Goal: Task Accomplishment & Management: Complete application form

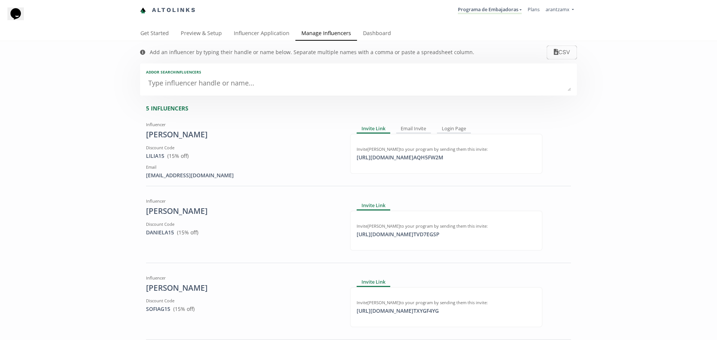
click at [202, 77] on textarea at bounding box center [358, 83] width 425 height 15
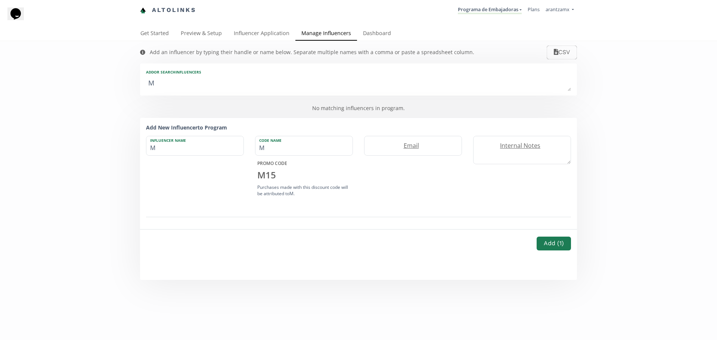
type textarea "Ma"
type input "Ma"
type input "MA"
type textarea "Mar"
type input "Mar"
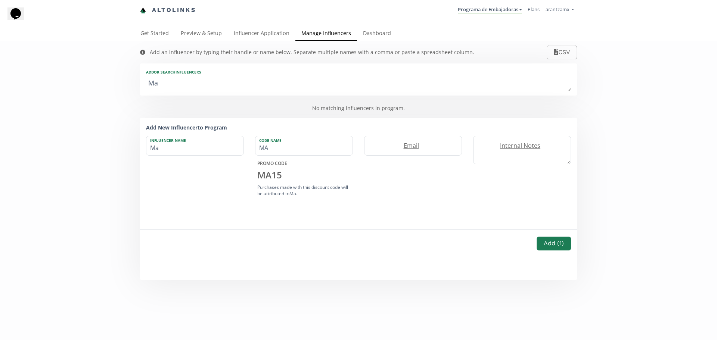
type input "MAR"
type textarea "Mari"
type input "Mari"
type input "MARI"
type textarea "[PERSON_NAME]"
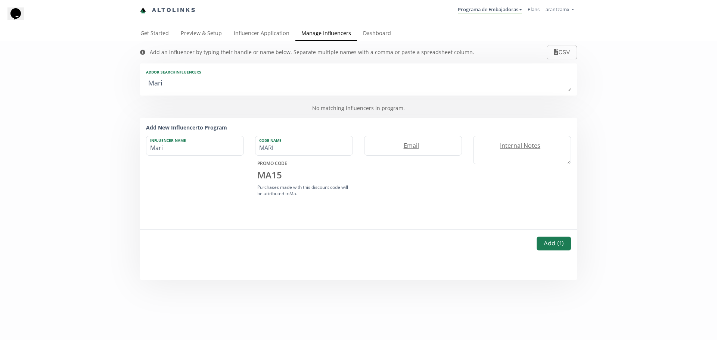
type input "[PERSON_NAME]"
type textarea "[PERSON_NAME]"
type input "[PERSON_NAME]"
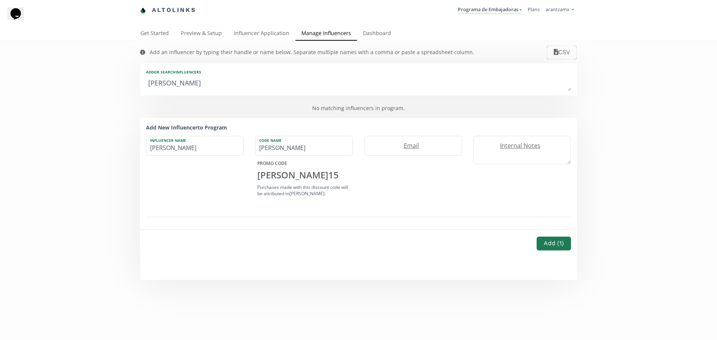
type textarea "[PERSON_NAME]"
type input "[PERSON_NAME]"
type input "MARIANA"
type textarea "[PERSON_NAME]"
type input "[PERSON_NAME]"
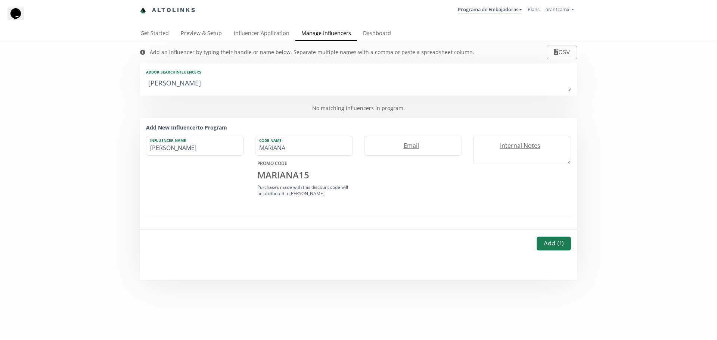
type textarea "[PERSON_NAME]"
click at [189, 146] on input "[PERSON_NAME]" at bounding box center [194, 145] width 97 height 19
type input "[PERSON_NAME]"
click at [301, 152] on input "MARIANA" at bounding box center [304, 145] width 97 height 19
click at [278, 178] on div "MARIANA 15" at bounding box center [304, 175] width 98 height 13
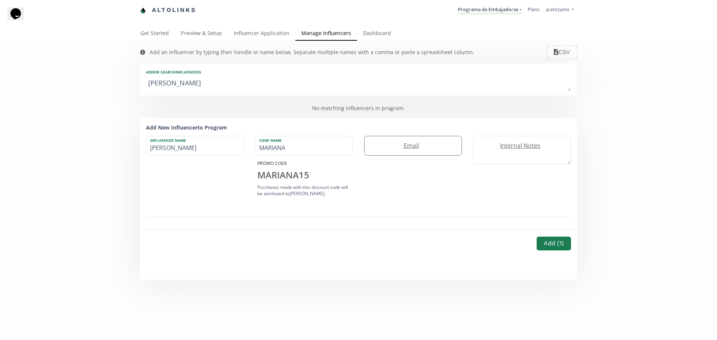
click at [415, 147] on label "Email" at bounding box center [410, 146] width 90 height 9
click at [406, 149] on input "email" at bounding box center [413, 145] width 97 height 19
type input "[EMAIL_ADDRESS][DOMAIN_NAME]"
click at [491, 189] on div "Internal Notes" at bounding box center [522, 167] width 109 height 63
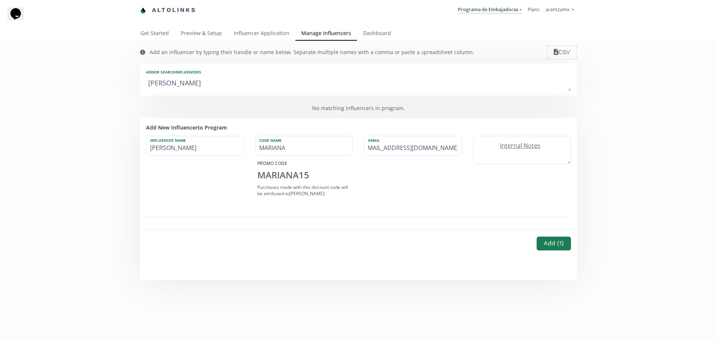
scroll to position [0, 0]
click at [541, 239] on button "Add ( 1 )" at bounding box center [554, 244] width 37 height 16
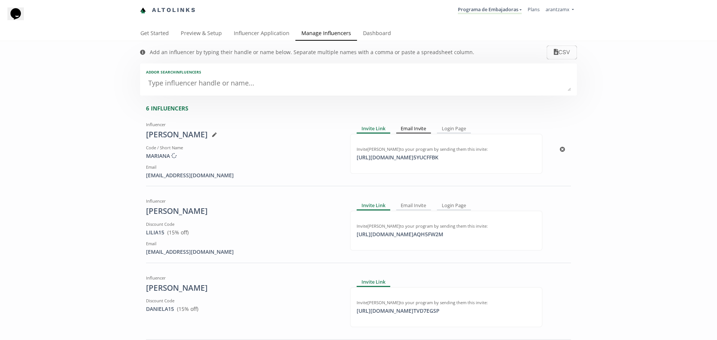
click at [414, 129] on div "Email Invite" at bounding box center [413, 129] width 35 height 9
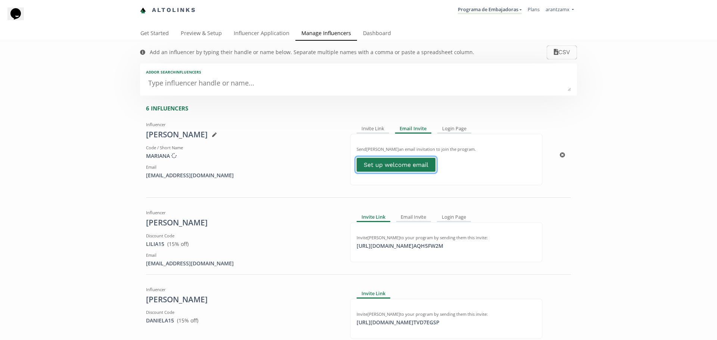
click at [409, 164] on link "Set up welcome email" at bounding box center [396, 165] width 81 height 16
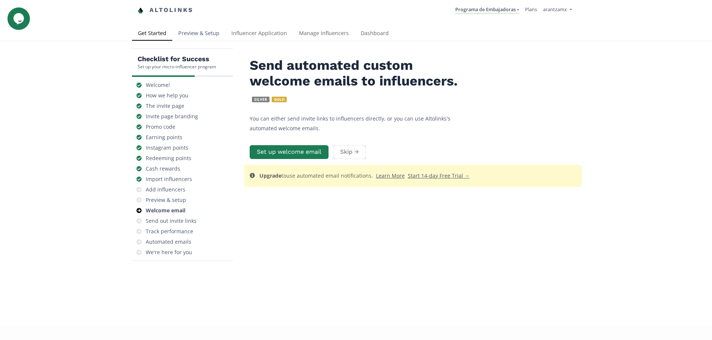
click at [198, 33] on link "Preview & Setup" at bounding box center [198, 34] width 53 height 15
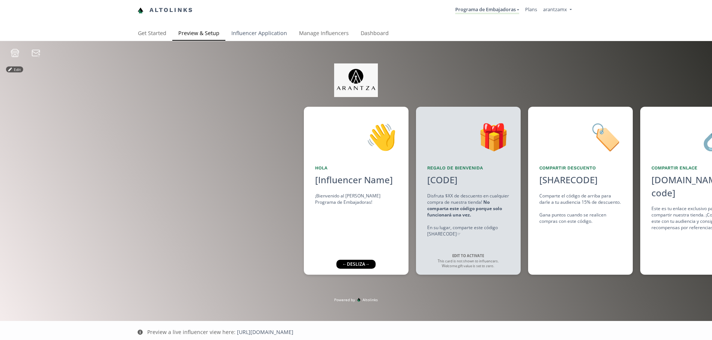
click at [264, 35] on link "Influencer Application" at bounding box center [259, 34] width 68 height 15
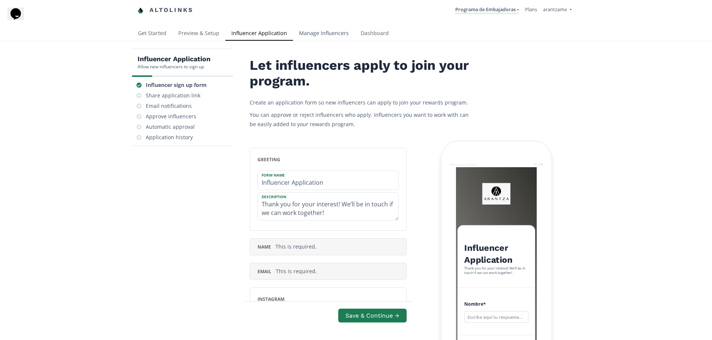
click at [316, 38] on link "Manage Influencers" at bounding box center [324, 34] width 62 height 15
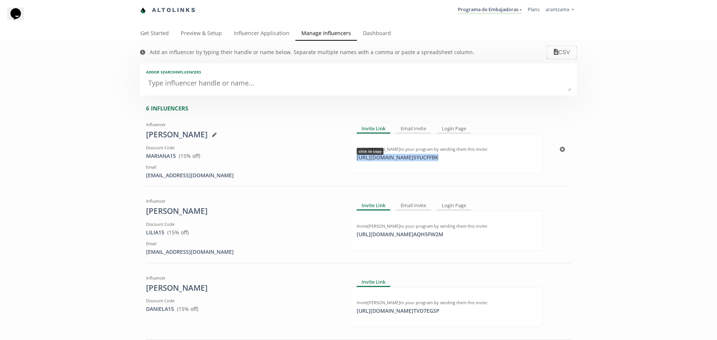
click at [443, 158] on div "[URL][DOMAIN_NAME] 5YUCFFBK click to copy" at bounding box center [397, 157] width 91 height 7
